Goal: Submit feedback/report problem

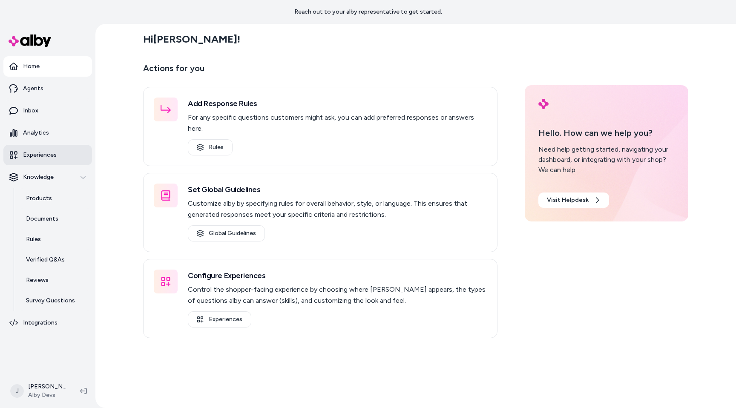
click at [78, 147] on link "Experiences" at bounding box center [47, 155] width 89 height 20
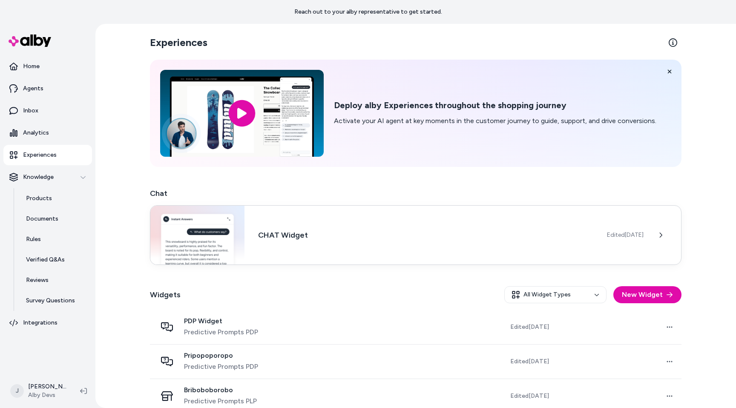
click at [230, 236] on img at bounding box center [197, 235] width 94 height 59
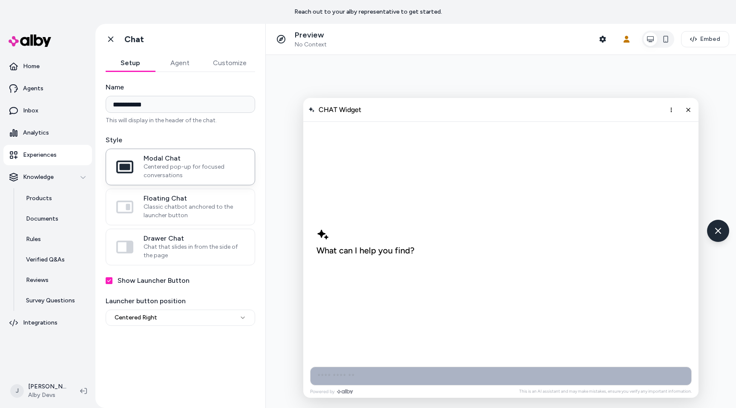
click at [580, 370] on input "AI Shopping Assistant" at bounding box center [501, 376] width 382 height 19
type input "*****"
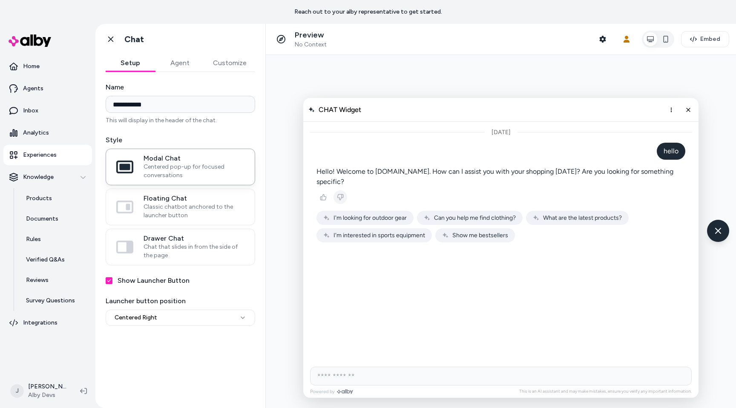
click at [334, 190] on button "Thumbs down" at bounding box center [340, 197] width 14 height 14
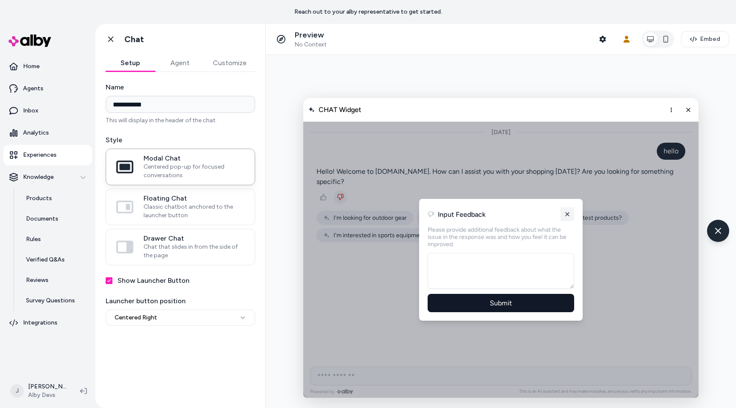
click at [569, 211] on icon "AI Shopping Assistant" at bounding box center [567, 214] width 7 height 7
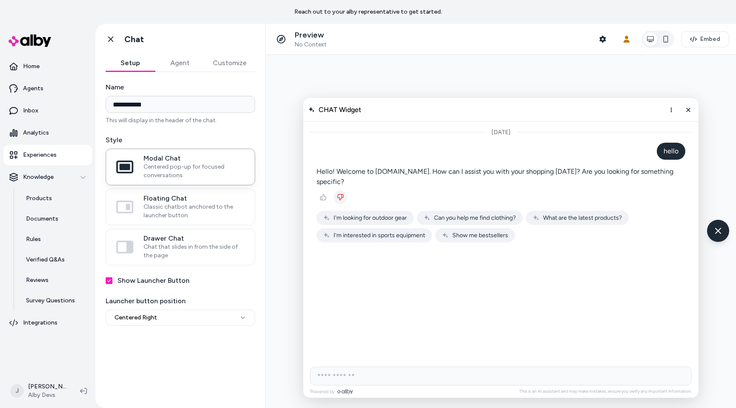
click at [353, 175] on p "Hello! Welcome to [DOMAIN_NAME]. How can I assist you with your shopping [DATE]…" at bounding box center [500, 176] width 369 height 20
click at [337, 194] on icon "Thumbs down" at bounding box center [340, 197] width 7 height 7
click at [337, 194] on icon "Thumbs down" at bounding box center [340, 197] width 6 height 6
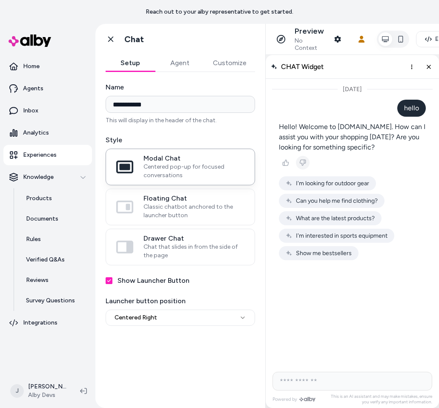
click at [296, 158] on button "Thumbs down" at bounding box center [303, 163] width 14 height 14
